Goal: Information Seeking & Learning: Learn about a topic

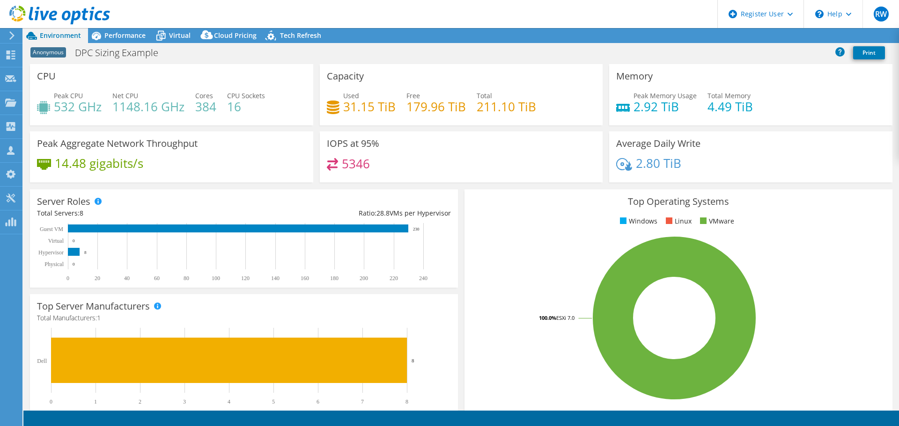
select select "USEast"
select select "USD"
click at [109, 36] on span "Performance" at bounding box center [124, 35] width 41 height 9
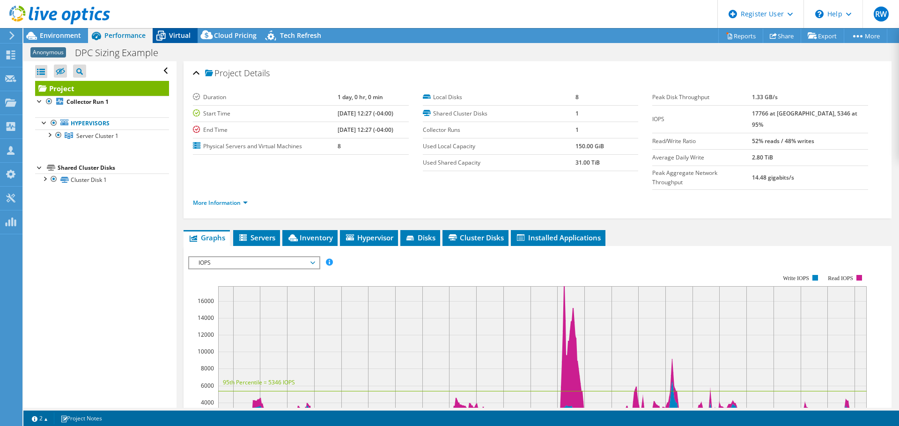
click at [171, 29] on div "Virtual" at bounding box center [175, 35] width 45 height 15
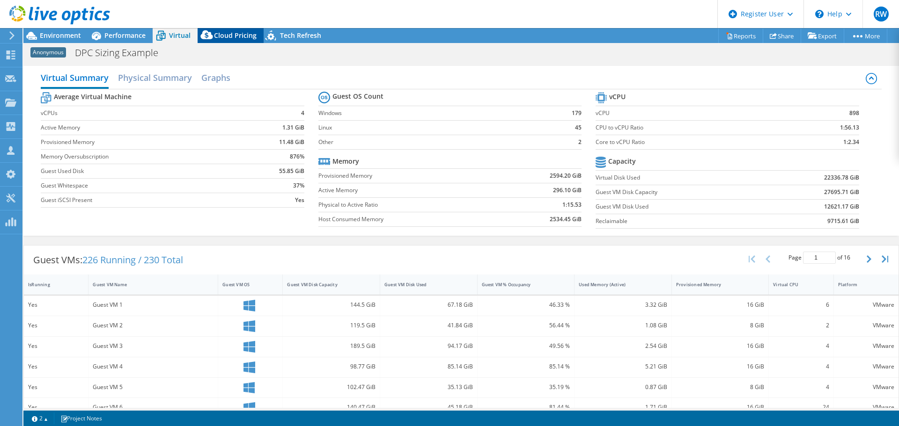
click at [219, 37] on span "Cloud Pricing" at bounding box center [235, 35] width 43 height 9
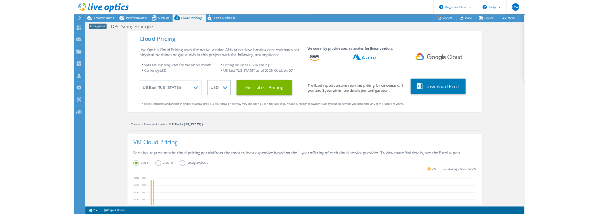
scroll to position [214, 0]
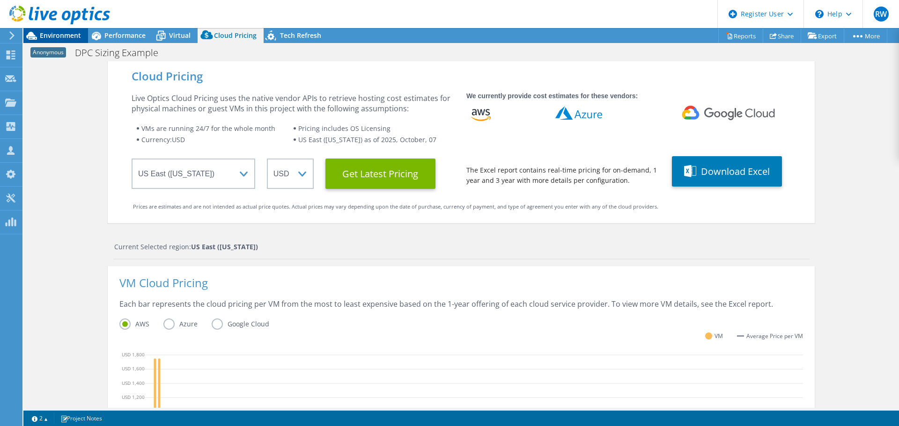
click at [57, 33] on span "Environment" at bounding box center [60, 35] width 41 height 9
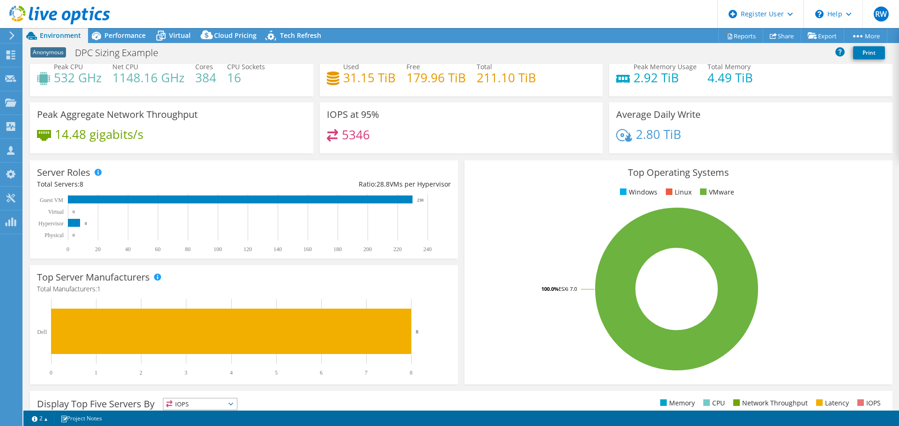
scroll to position [0, 0]
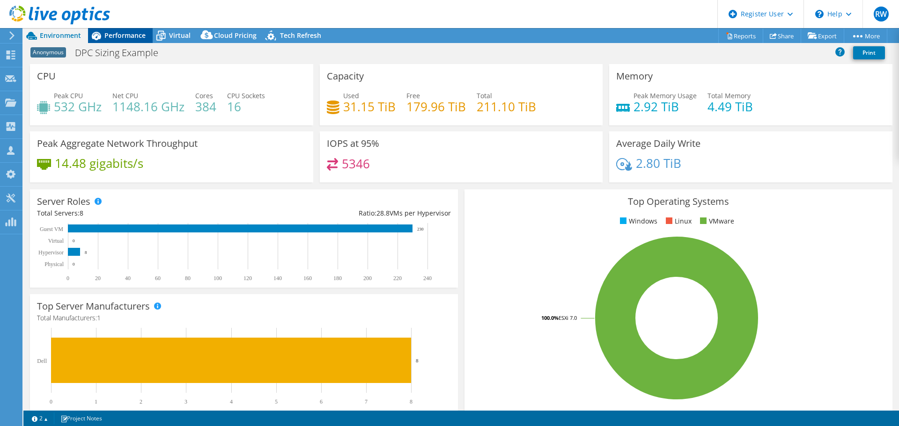
click at [124, 35] on span "Performance" at bounding box center [124, 35] width 41 height 9
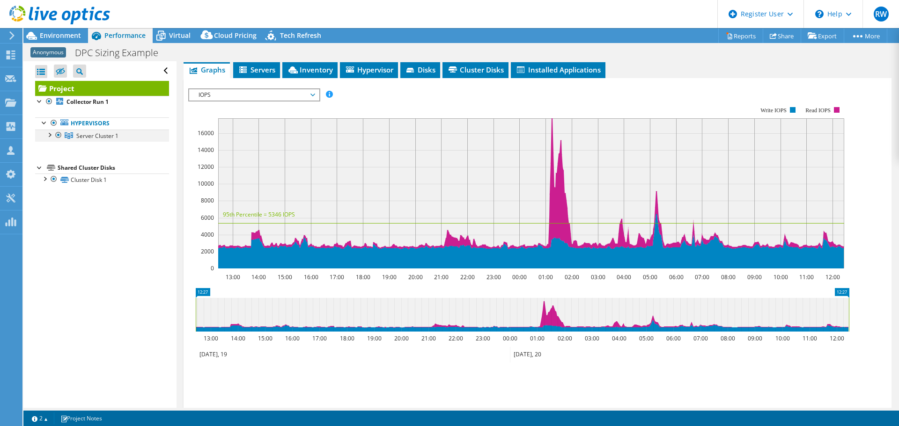
click at [48, 134] on div at bounding box center [48, 134] width 9 height 9
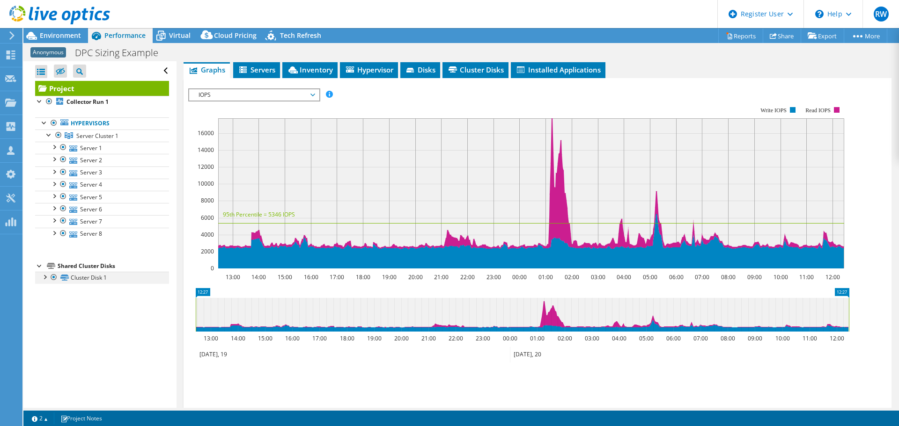
click at [45, 278] on div at bounding box center [44, 276] width 9 height 9
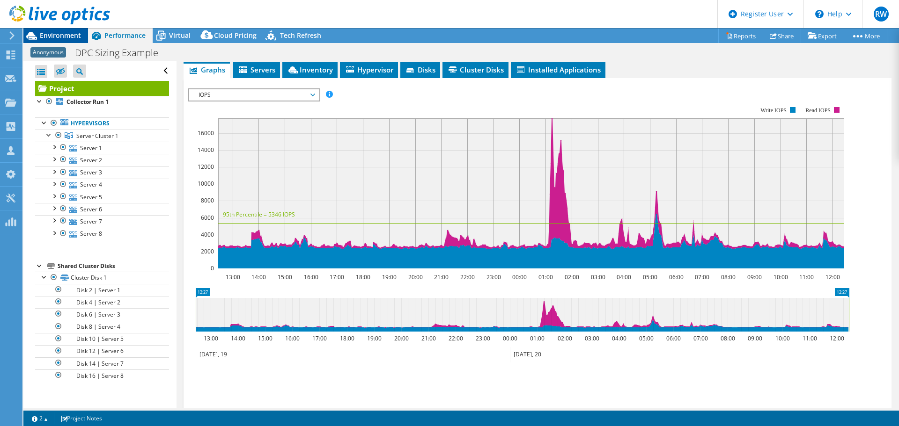
click at [51, 32] on span "Environment" at bounding box center [60, 35] width 41 height 9
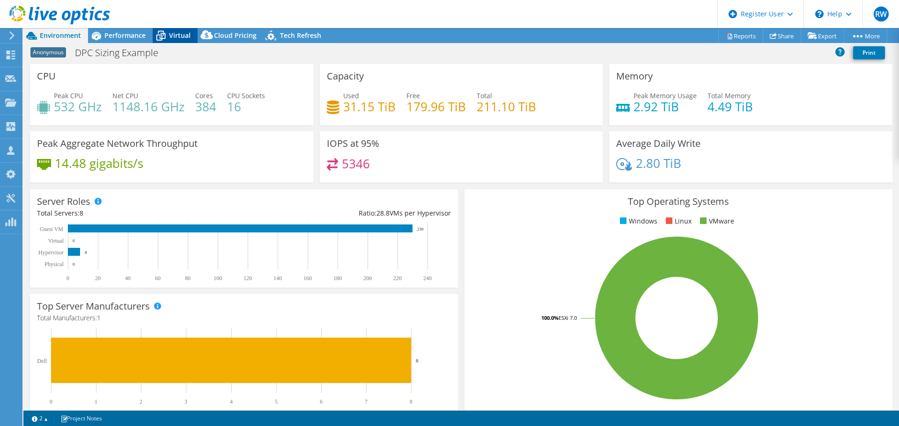
click at [166, 35] on icon at bounding box center [161, 36] width 16 height 16
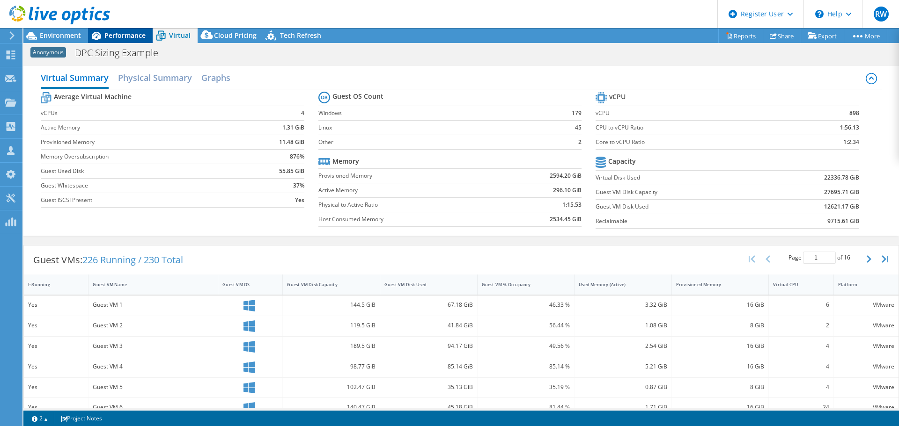
click at [117, 35] on span "Performance" at bounding box center [124, 35] width 41 height 9
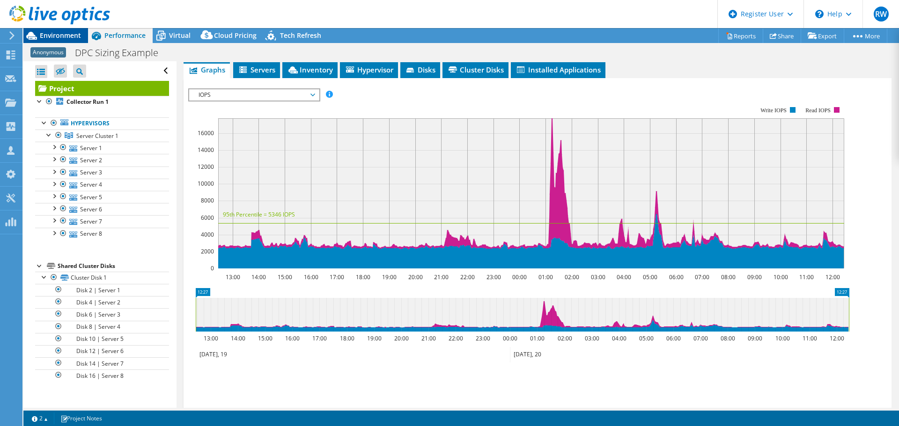
click at [59, 36] on span "Environment" at bounding box center [60, 35] width 41 height 9
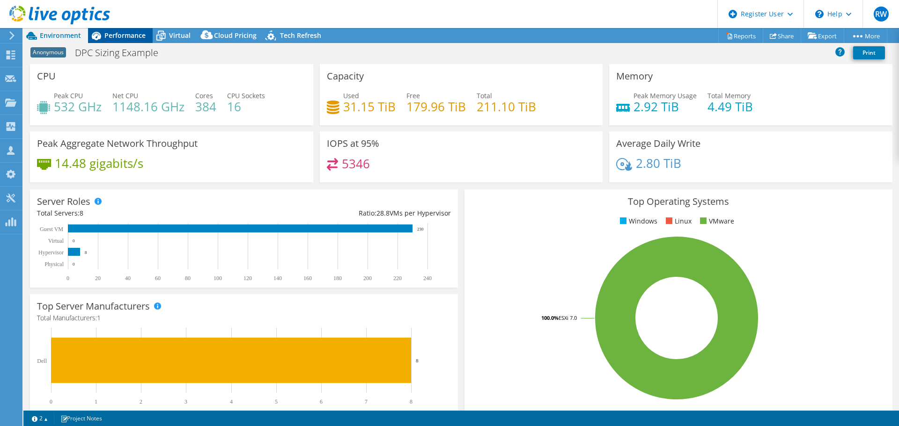
click at [122, 40] on div "Performance" at bounding box center [120, 35] width 65 height 15
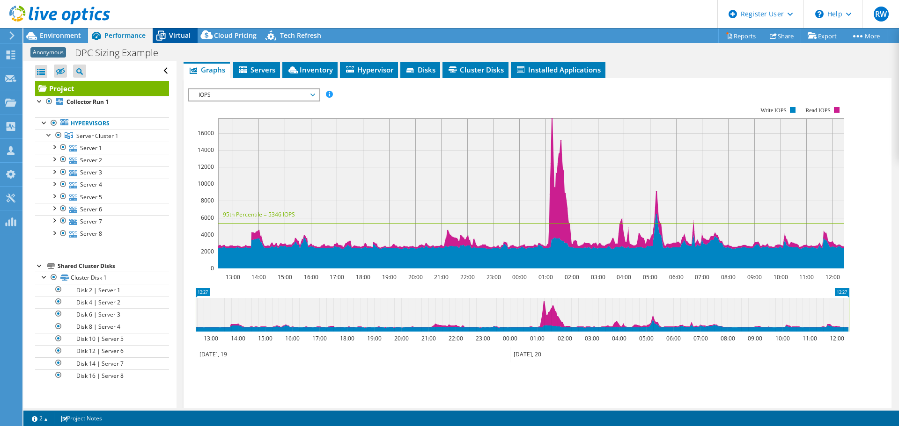
click at [179, 33] on span "Virtual" at bounding box center [180, 35] width 22 height 9
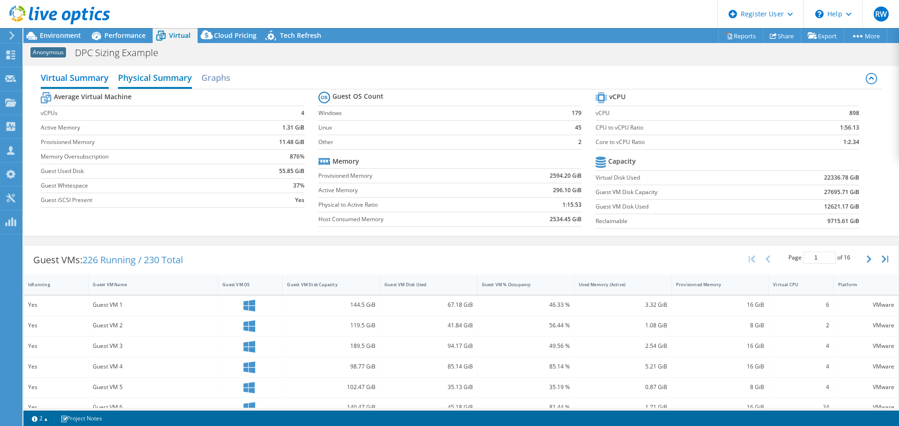
click at [165, 76] on h2 "Physical Summary" at bounding box center [155, 78] width 74 height 21
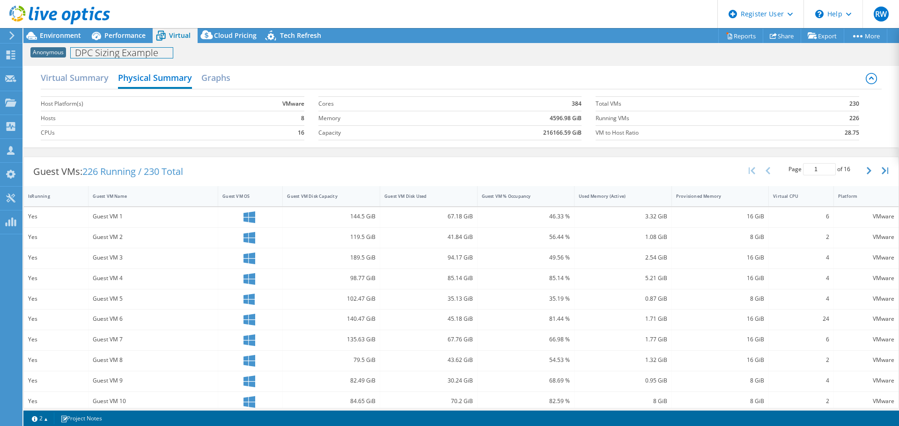
click at [106, 52] on h1 "DPC Sizing Example" at bounding box center [122, 53] width 102 height 10
click at [111, 51] on h1 "DPC Sizing Example" at bounding box center [122, 53] width 102 height 10
click at [68, 38] on span "Environment" at bounding box center [60, 35] width 41 height 9
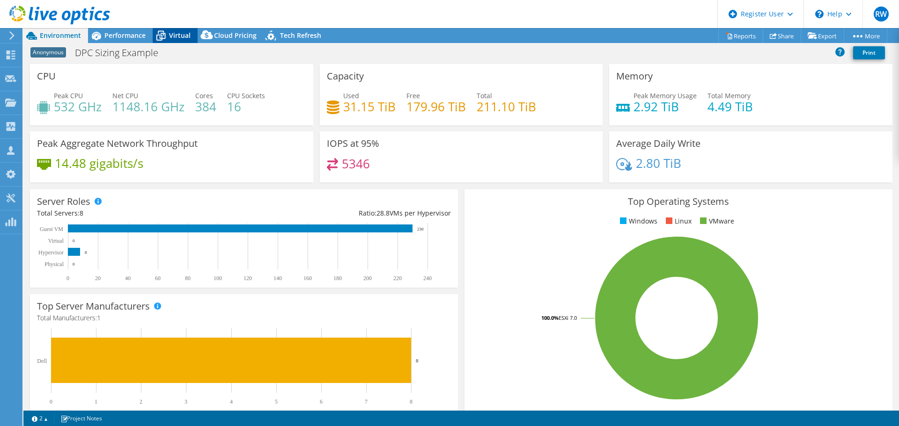
click at [175, 37] on span "Virtual" at bounding box center [180, 35] width 22 height 9
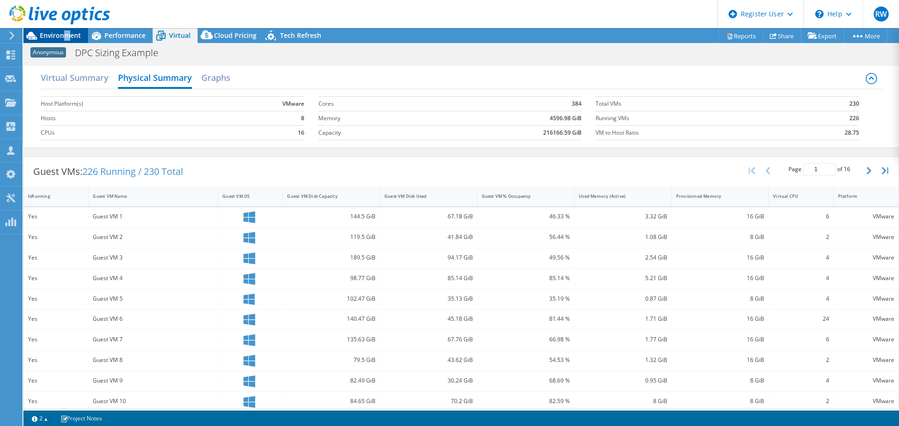
click at [67, 36] on span "Environment" at bounding box center [60, 35] width 41 height 9
